Goal: Transaction & Acquisition: Purchase product/service

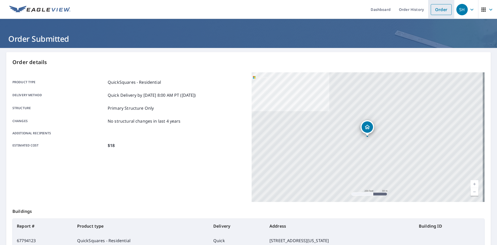
click at [433, 10] on link "Order" at bounding box center [441, 9] width 21 height 11
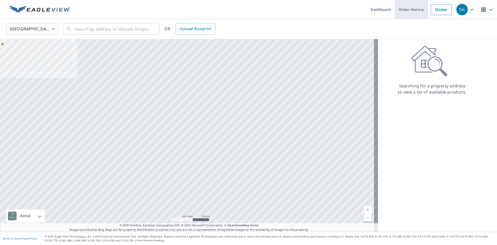
click at [412, 10] on link "Order History" at bounding box center [411, 9] width 33 height 19
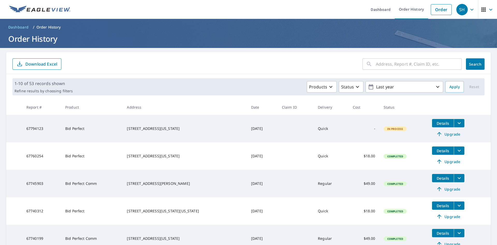
click at [442, 134] on span "Upgrade" at bounding box center [448, 134] width 26 height 6
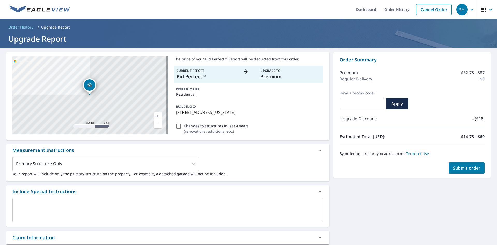
click at [454, 165] on button "Submit order" at bounding box center [467, 167] width 36 height 11
